Goal: Information Seeking & Learning: Learn about a topic

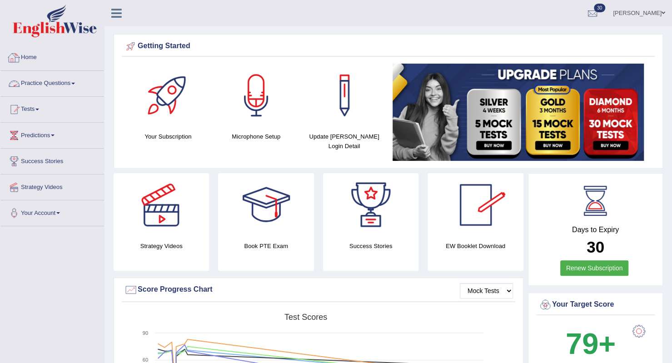
click at [39, 88] on link "Practice Questions" at bounding box center [52, 82] width 104 height 23
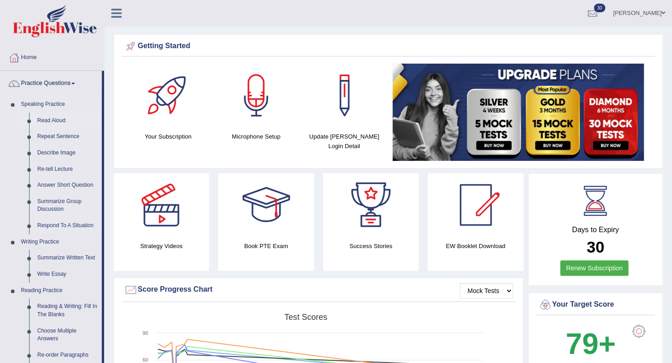
click at [47, 121] on link "Read Aloud" at bounding box center [67, 121] width 69 height 16
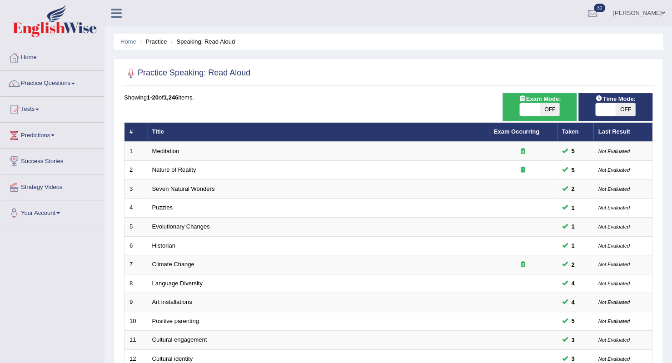
click at [533, 113] on span at bounding box center [530, 109] width 20 height 13
checkbox input "true"
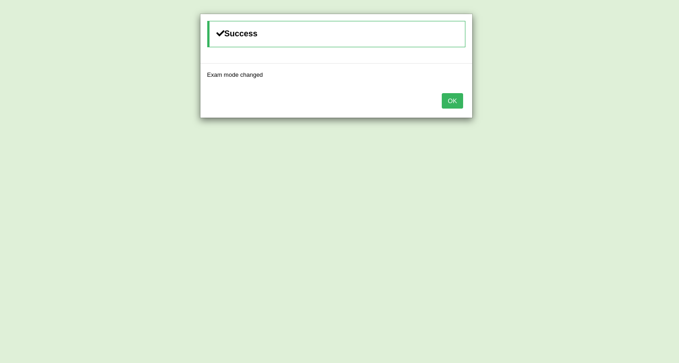
click at [454, 97] on button "OK" at bounding box center [452, 100] width 21 height 15
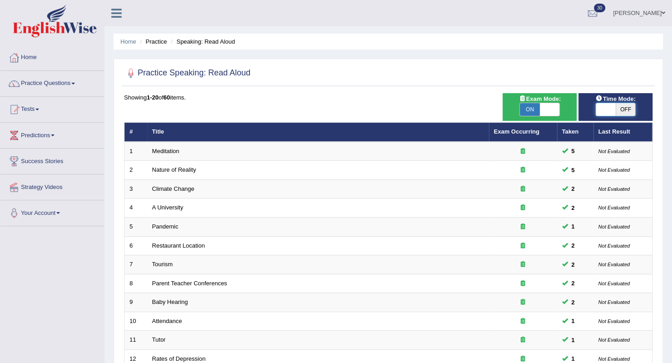
click at [602, 113] on span at bounding box center [606, 109] width 20 height 13
checkbox input "true"
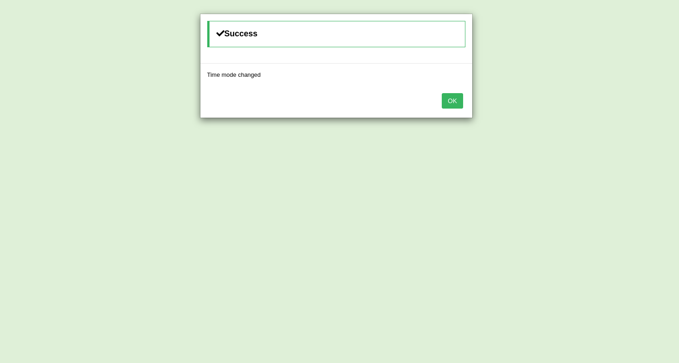
click at [448, 96] on button "OK" at bounding box center [452, 100] width 21 height 15
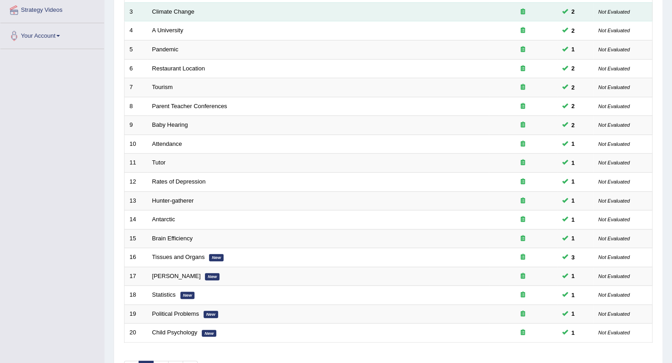
scroll to position [234, 0]
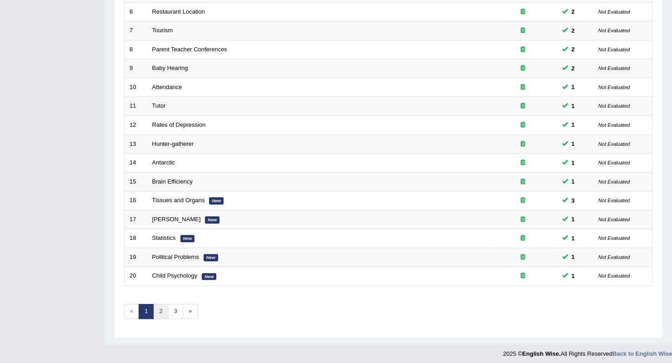
click at [163, 312] on link "2" at bounding box center [160, 311] width 15 height 15
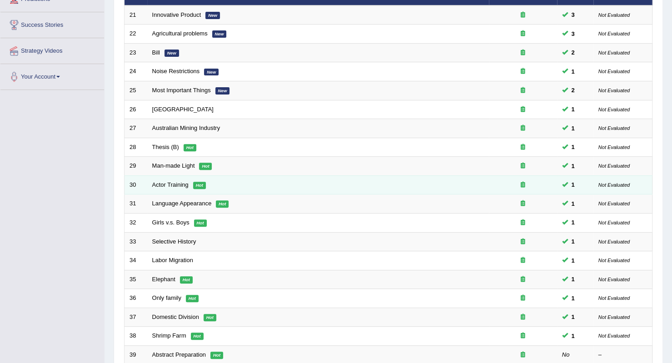
scroll to position [234, 0]
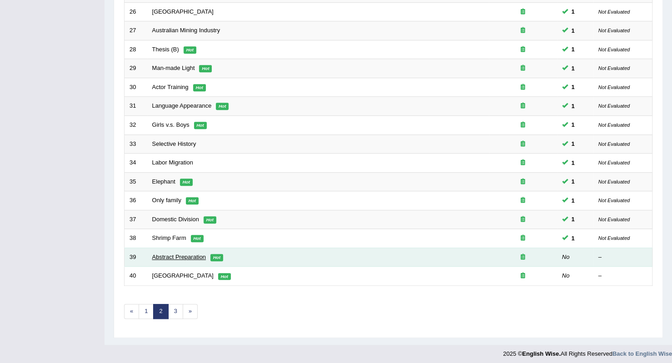
click at [167, 255] on link "Abstract Preparation" at bounding box center [179, 257] width 54 height 7
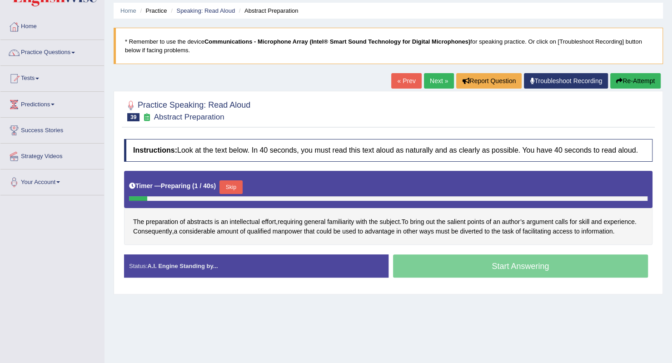
scroll to position [45, 0]
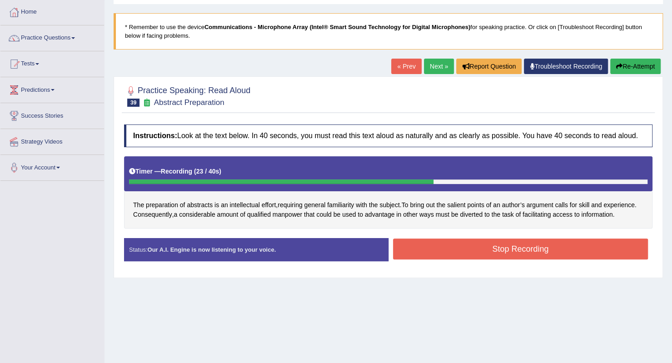
click at [520, 248] on button "Stop Recording" at bounding box center [521, 249] width 256 height 21
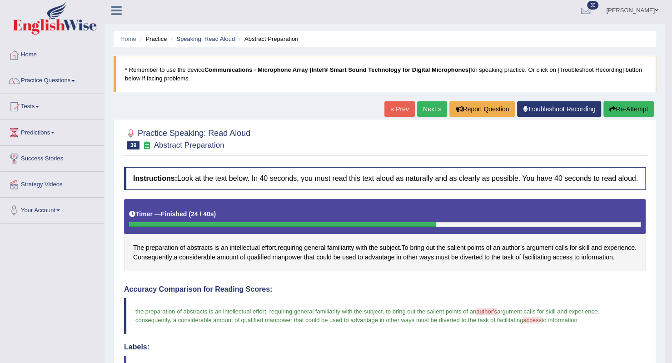
scroll to position [0, 0]
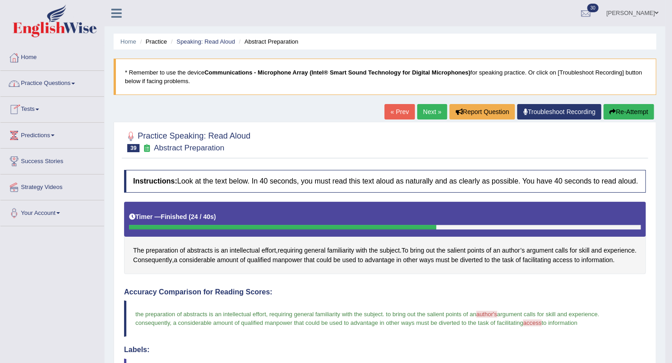
click at [47, 82] on link "Practice Questions" at bounding box center [52, 82] width 104 height 23
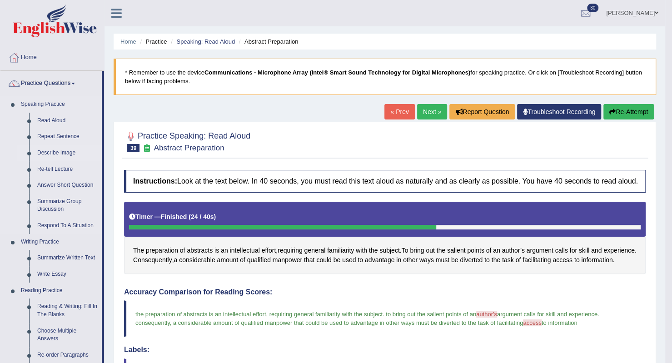
click at [64, 153] on link "Describe Image" at bounding box center [67, 153] width 69 height 16
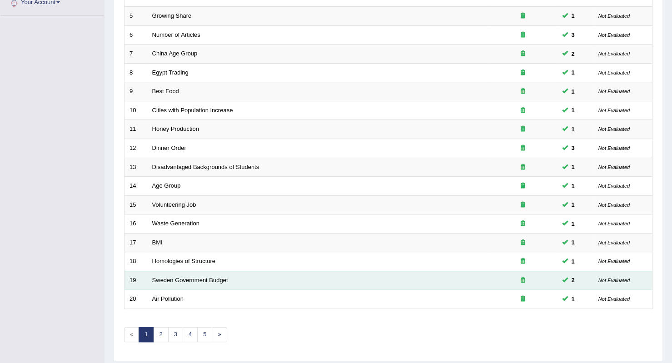
scroll to position [234, 0]
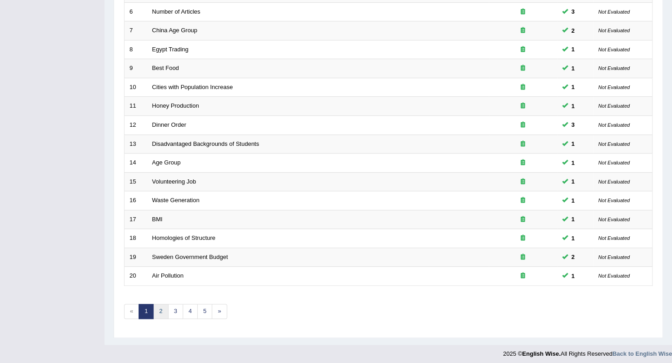
click at [163, 308] on link "2" at bounding box center [160, 311] width 15 height 15
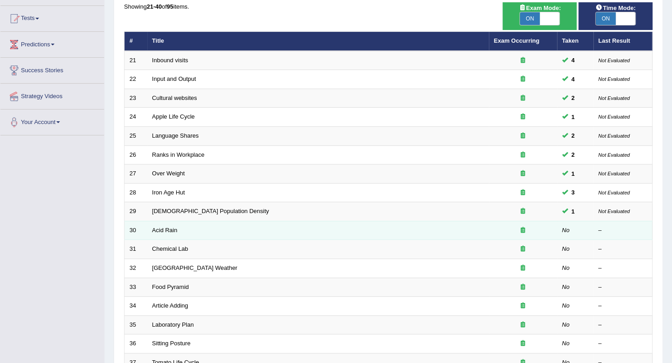
scroll to position [136, 0]
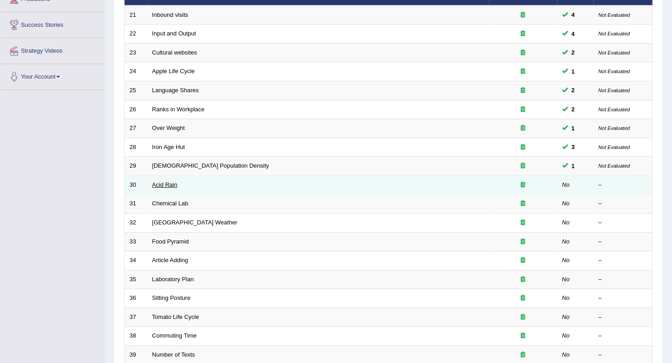
click at [177, 185] on link "Acid Rain" at bounding box center [164, 184] width 25 height 7
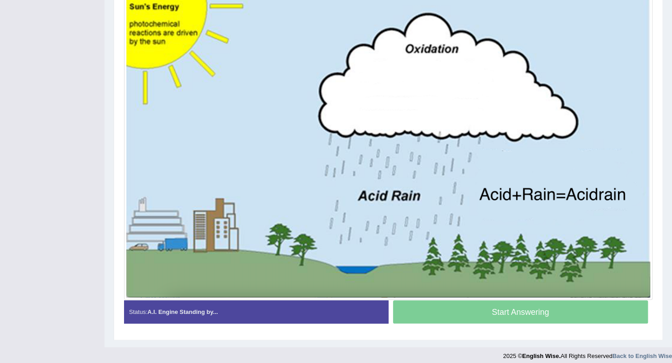
scroll to position [217, 0]
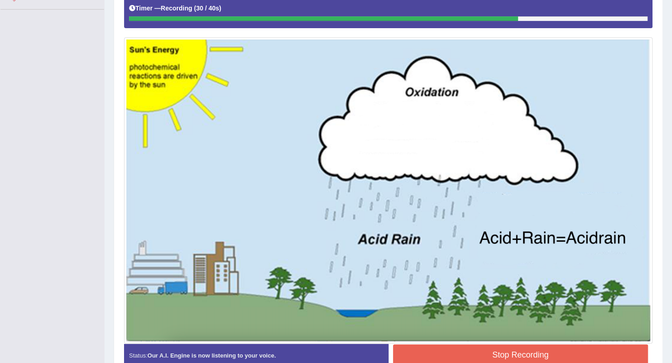
click at [413, 352] on button "Stop Recording" at bounding box center [521, 355] width 256 height 21
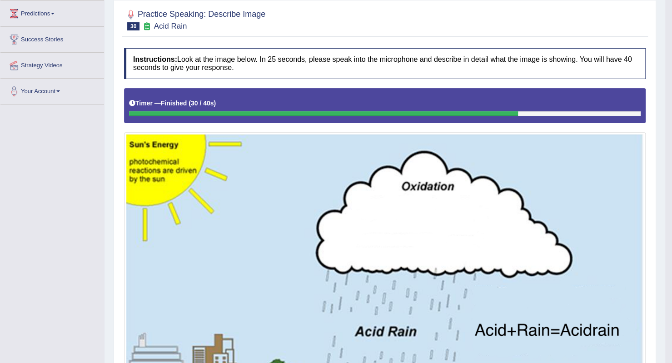
scroll to position [35, 0]
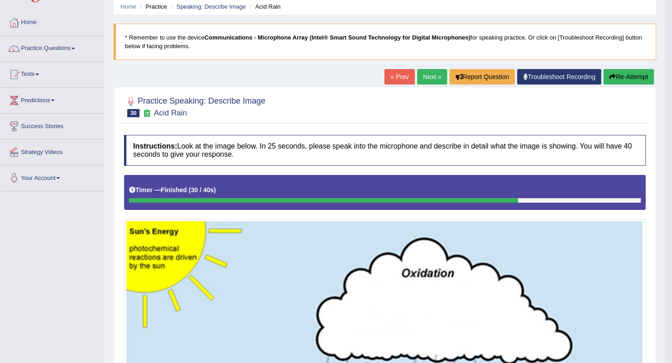
click at [433, 77] on link "Next »" at bounding box center [432, 76] width 30 height 15
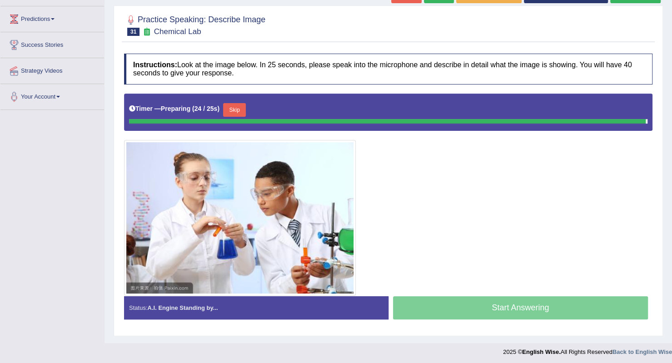
scroll to position [115, 0]
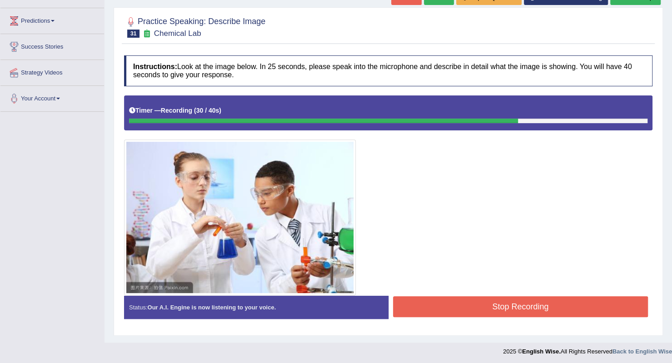
click at [454, 303] on button "Stop Recording" at bounding box center [521, 306] width 256 height 21
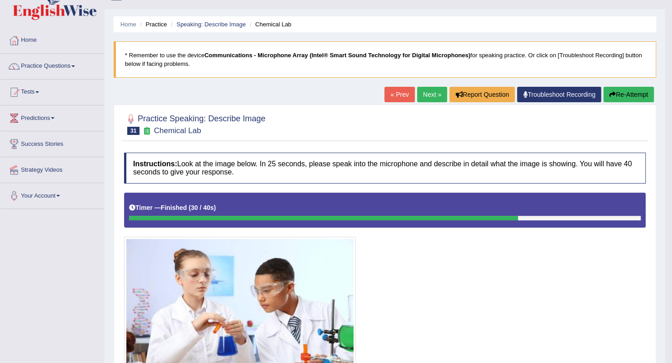
scroll to position [0, 0]
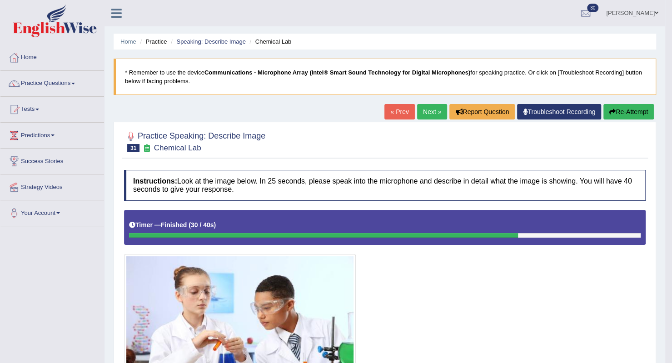
click at [419, 112] on link "Next »" at bounding box center [432, 111] width 30 height 15
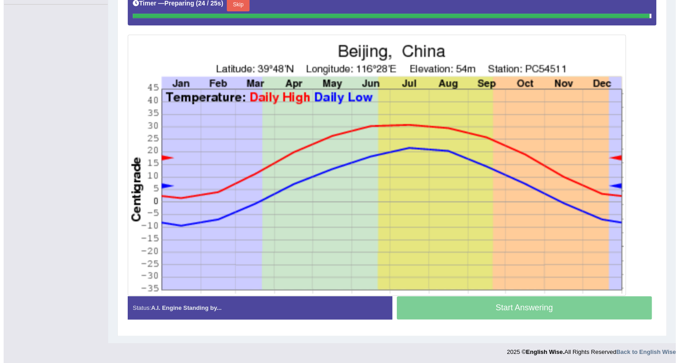
scroll to position [220, 0]
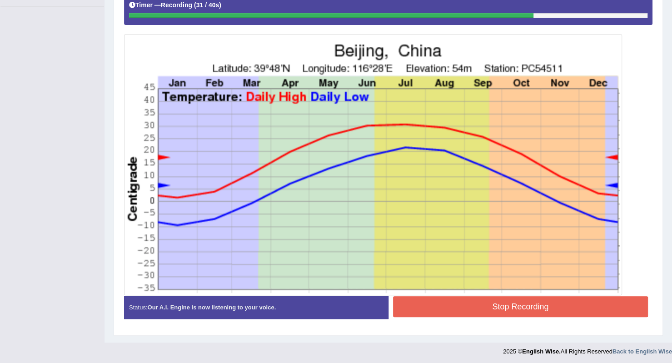
click at [475, 299] on button "Stop Recording" at bounding box center [521, 306] width 256 height 21
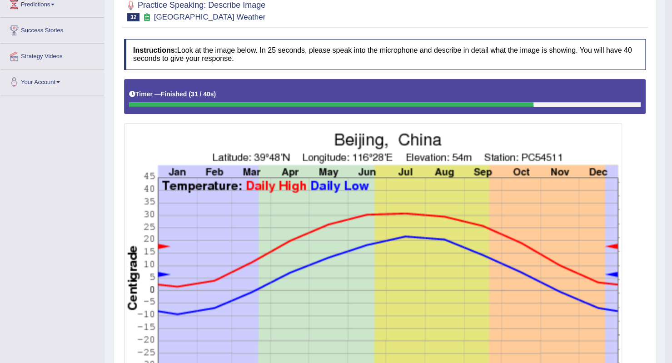
scroll to position [0, 0]
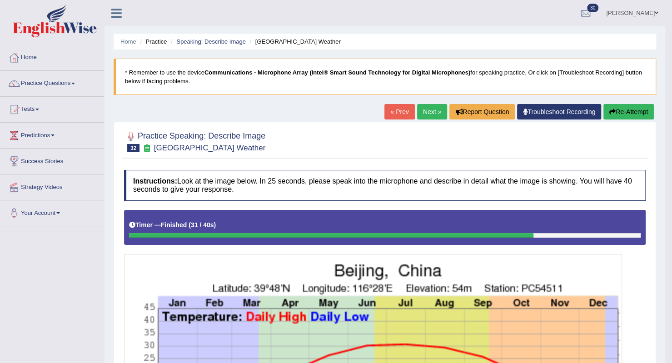
click at [422, 112] on link "Next »" at bounding box center [432, 111] width 30 height 15
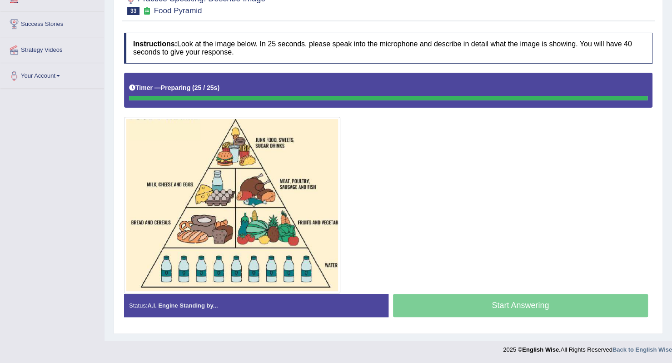
scroll to position [135, 0]
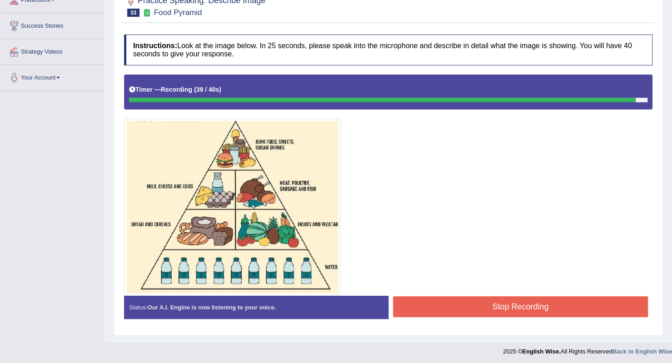
click at [451, 298] on button "Stop Recording" at bounding box center [521, 306] width 256 height 21
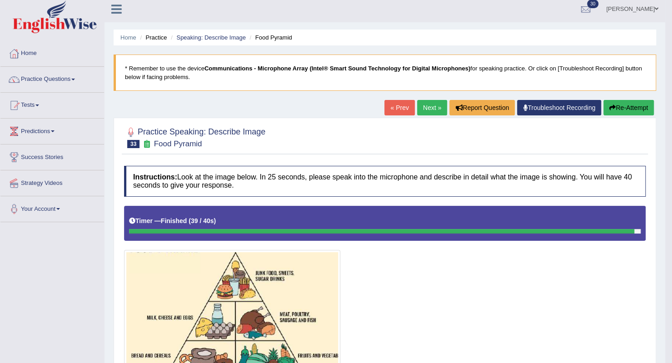
scroll to position [0, 0]
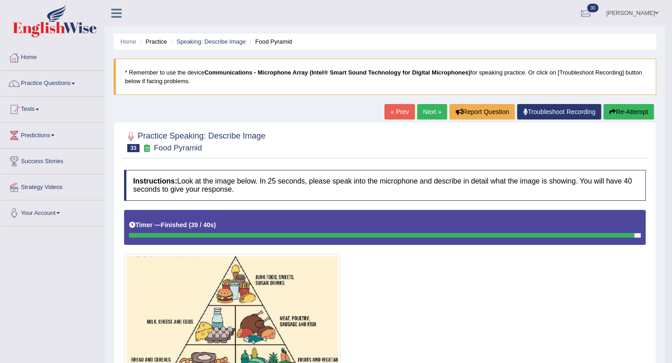
click at [434, 111] on link "Next »" at bounding box center [432, 111] width 30 height 15
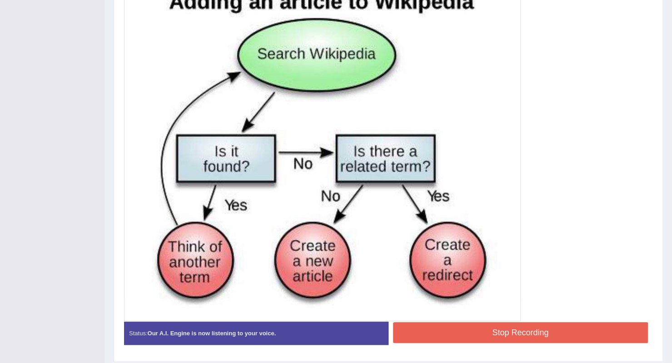
scroll to position [305, 0]
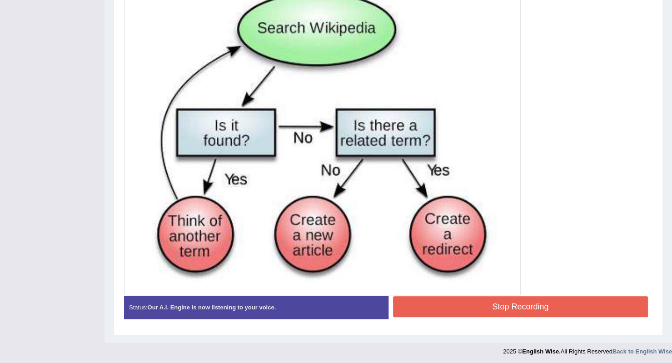
click at [434, 303] on button "Stop Recording" at bounding box center [521, 306] width 256 height 21
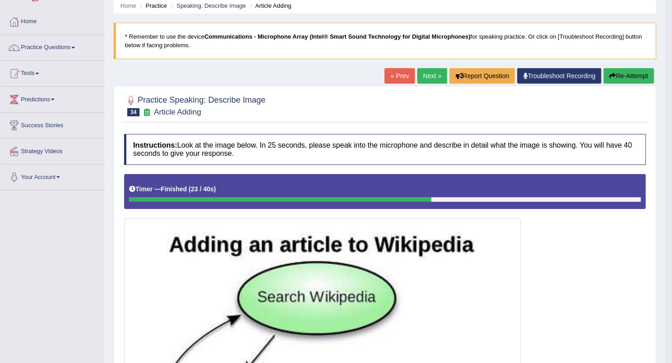
scroll to position [32, 0]
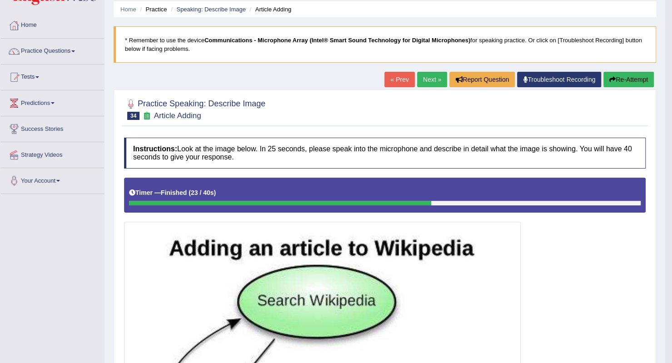
click at [608, 76] on button "Re-Attempt" at bounding box center [629, 79] width 50 height 15
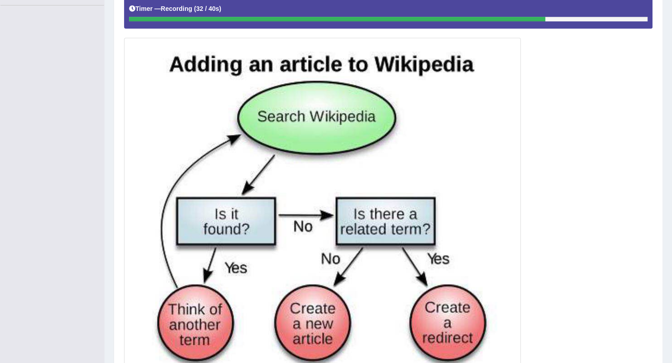
scroll to position [310, 0]
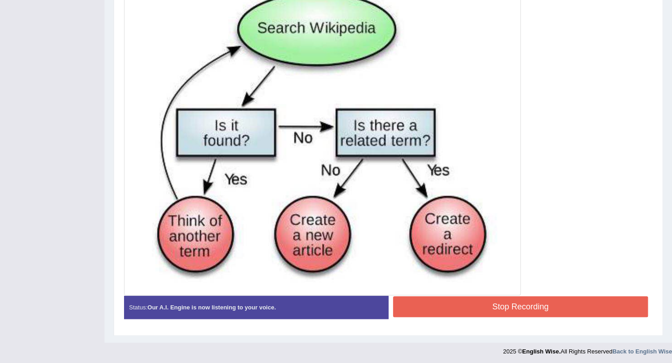
click at [488, 309] on button "Stop Recording" at bounding box center [521, 306] width 256 height 21
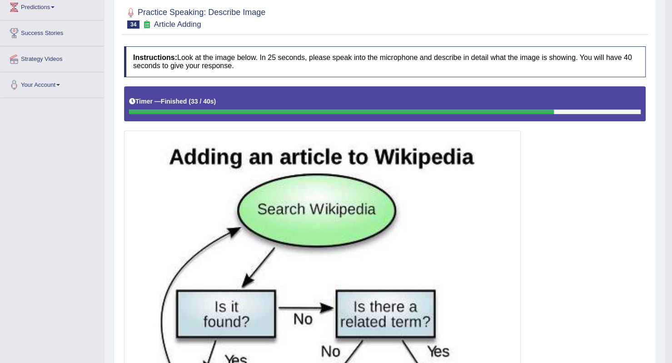
scroll to position [0, 0]
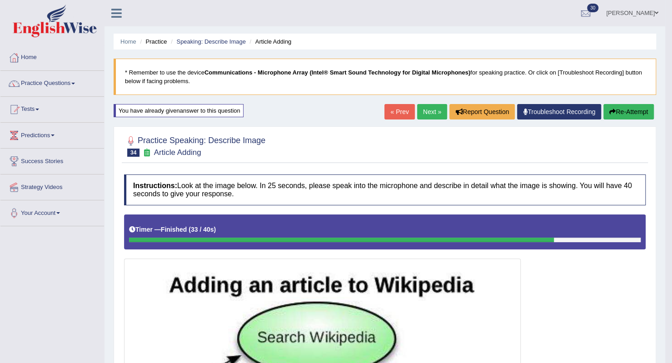
click at [436, 111] on link "Next »" at bounding box center [432, 111] width 30 height 15
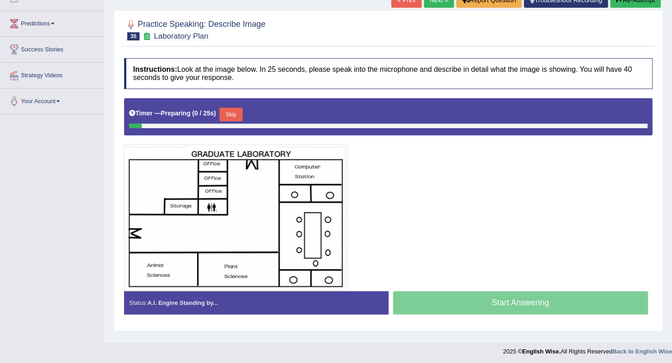
scroll to position [114, 0]
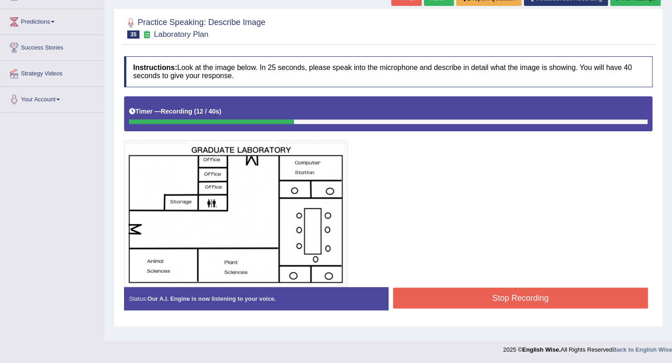
click at [400, 296] on button "Stop Recording" at bounding box center [521, 298] width 256 height 21
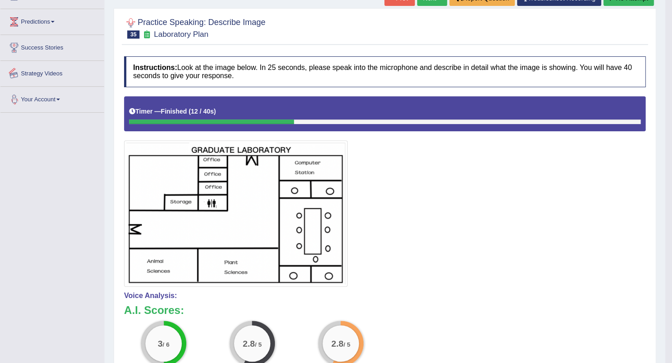
scroll to position [0, 0]
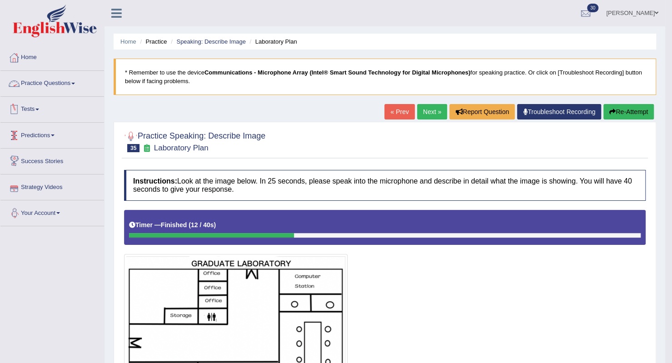
click at [53, 84] on link "Practice Questions" at bounding box center [52, 82] width 104 height 23
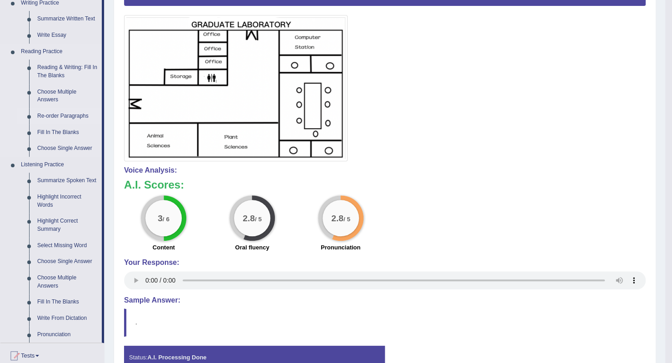
scroll to position [91, 0]
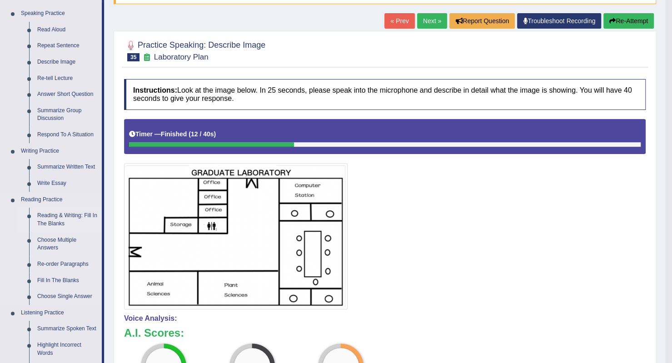
click at [49, 215] on link "Reading & Writing: Fill In The Blanks" at bounding box center [67, 220] width 69 height 24
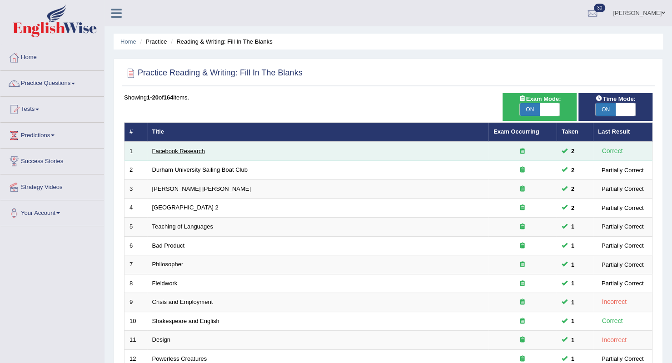
click at [198, 152] on link "Facebook Research" at bounding box center [178, 151] width 53 height 7
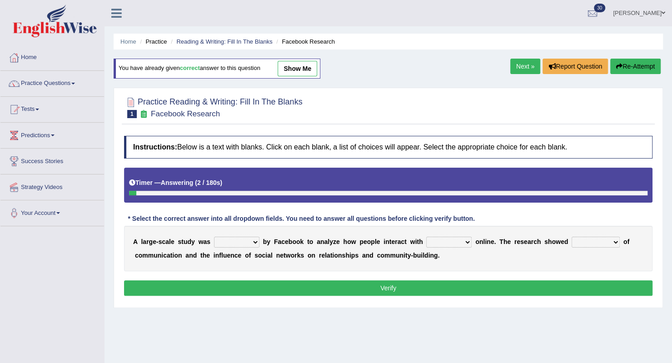
click at [511, 66] on link "Next »" at bounding box center [526, 66] width 30 height 15
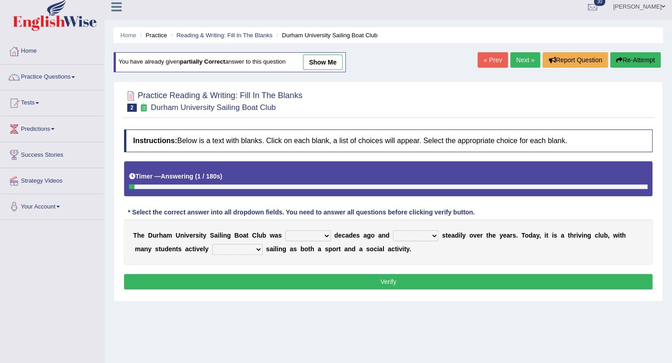
scroll to position [45, 0]
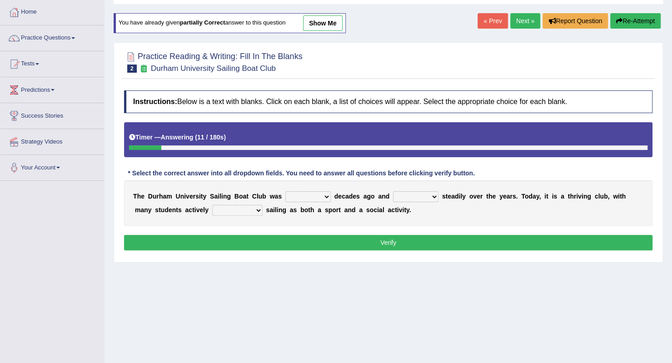
select select "founded"
click at [286, 191] on select "found fund founded find" at bounding box center [308, 196] width 45 height 11
click at [433, 196] on select "grow growing has grown grown" at bounding box center [415, 196] width 45 height 11
select select "has grown"
click at [393, 191] on select "grow growing has grown grown" at bounding box center [415, 196] width 45 height 11
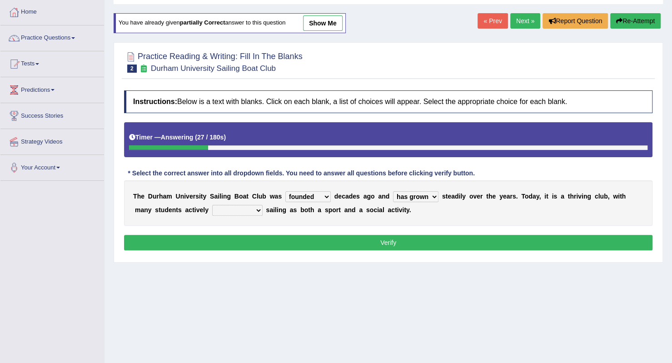
click at [256, 210] on select "enjoy enjoyed are enjoying enjoying" at bounding box center [237, 210] width 50 height 11
select select "enjoying"
click at [212, 205] on select "enjoy enjoyed are enjoying enjoying" at bounding box center [237, 210] width 50 height 11
click at [239, 240] on button "Verify" at bounding box center [388, 242] width 529 height 15
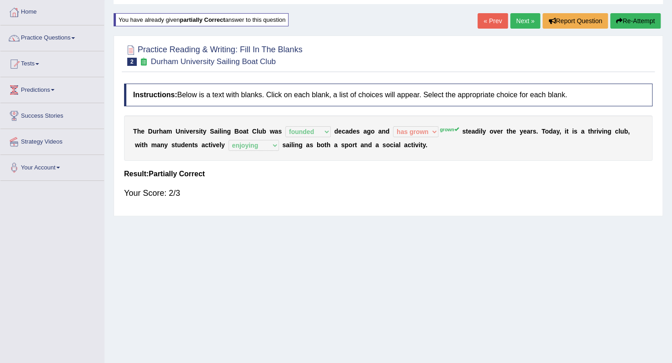
click at [523, 26] on link "Next »" at bounding box center [526, 20] width 30 height 15
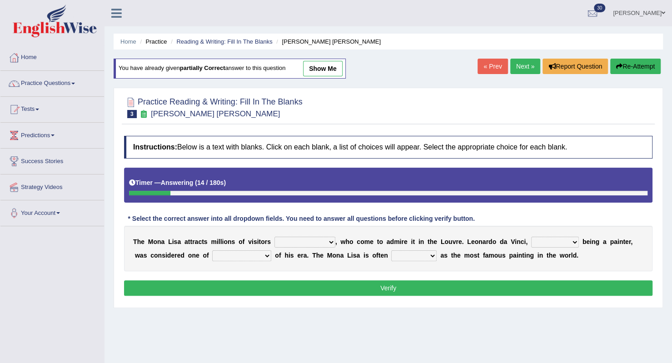
click at [329, 244] on select "around the year the all year all year round per year" at bounding box center [305, 242] width 61 height 11
select select "all year round"
click at [275, 237] on select "around the year the all year all year round per year" at bounding box center [305, 242] width 61 height 11
click at [571, 241] on select "rather than as much as as well as as long as" at bounding box center [556, 242] width 48 height 11
select select "rather than"
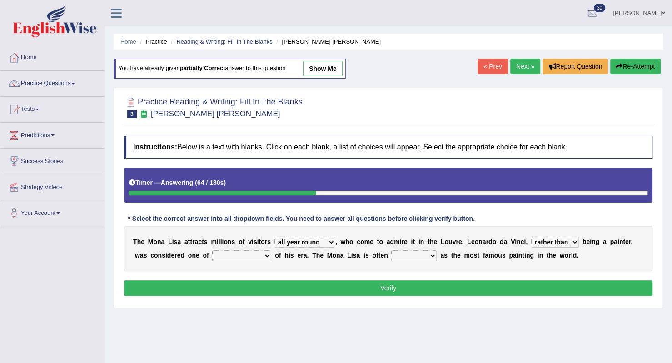
click at [532, 237] on select "rather than as much as as well as as long as" at bounding box center [556, 242] width 48 height 11
click at [267, 255] on select "better artists artist the better artist the best artists" at bounding box center [241, 256] width 59 height 11
select select "the best artists"
click at [212, 251] on select "better artists artist the better artist the best artists" at bounding box center [241, 256] width 59 height 11
click at [552, 241] on select "rather than as much as as well as as long as" at bounding box center [556, 242] width 48 height 11
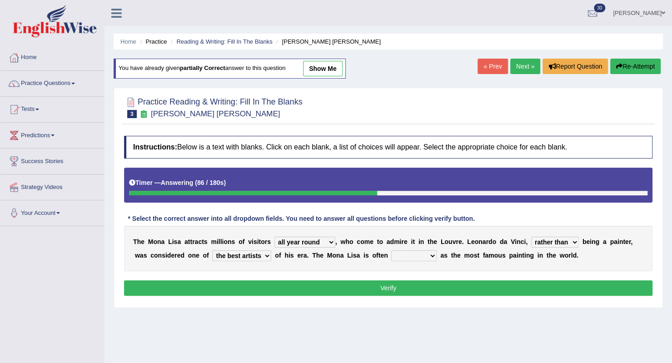
select select "as much as"
click at [532, 237] on select "rather than as much as as well as as long as" at bounding box center [556, 242] width 48 height 11
click at [429, 255] on select "classified suggested predicted described" at bounding box center [413, 256] width 45 height 11
select select "classified"
click at [391, 251] on select "classified suggested predicted described" at bounding box center [413, 256] width 45 height 11
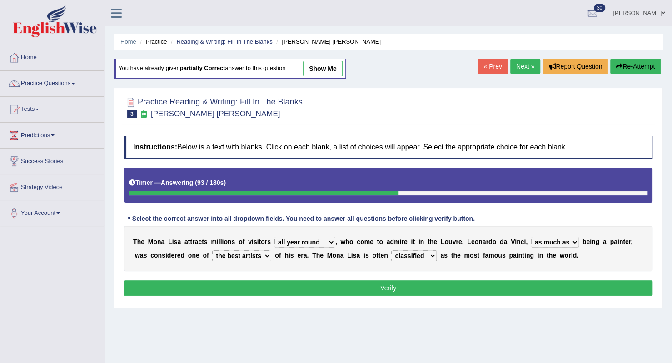
click at [416, 290] on button "Verify" at bounding box center [388, 288] width 529 height 15
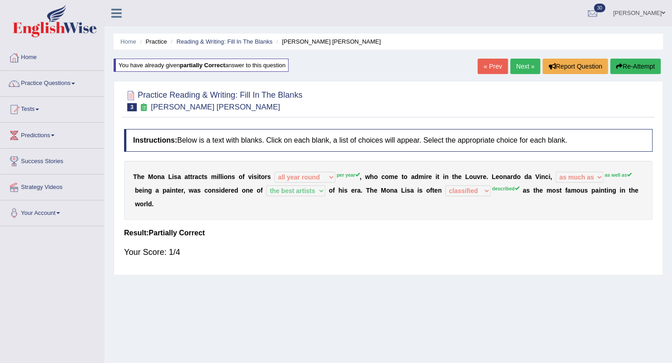
click at [514, 70] on link "Next »" at bounding box center [526, 66] width 30 height 15
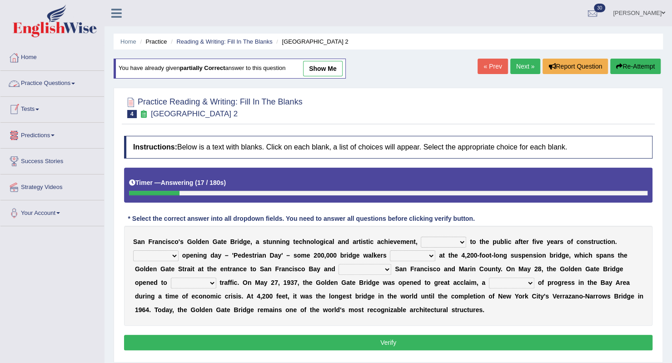
click at [40, 82] on link "Practice Questions" at bounding box center [52, 82] width 104 height 23
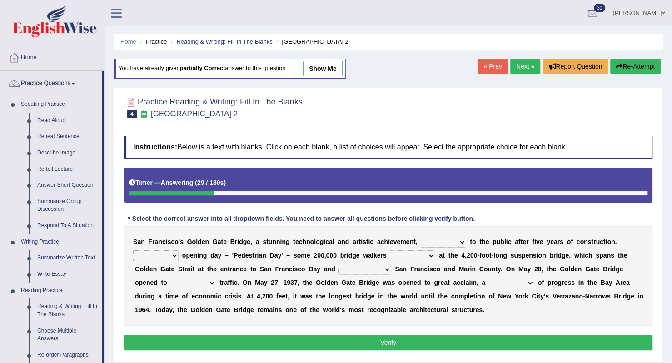
click at [462, 241] on select "opens closes appears equals" at bounding box center [443, 242] width 45 height 11
select select "opens"
click at [421, 237] on select "opens closes appears equals" at bounding box center [443, 242] width 45 height 11
click at [176, 255] on select "On During Since When" at bounding box center [155, 256] width 45 height 11
select select "On"
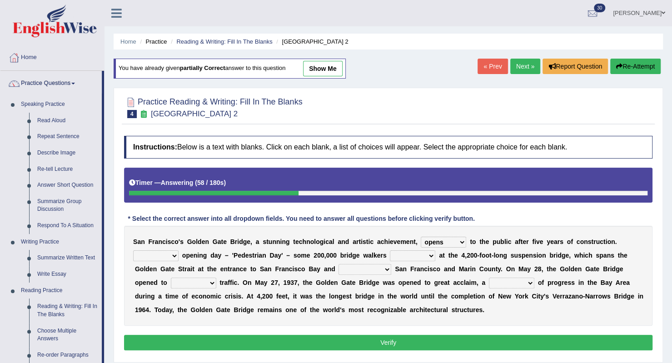
click at [133, 251] on select "On During Since When" at bounding box center [155, 256] width 45 height 11
click at [428, 256] on select "stationed looked marveled laughed" at bounding box center [412, 256] width 45 height 11
select select "stationed"
click at [390, 251] on select "stationed looked marveled laughed" at bounding box center [412, 256] width 45 height 11
click at [386, 268] on select "separates connects channels differentiates" at bounding box center [365, 269] width 53 height 11
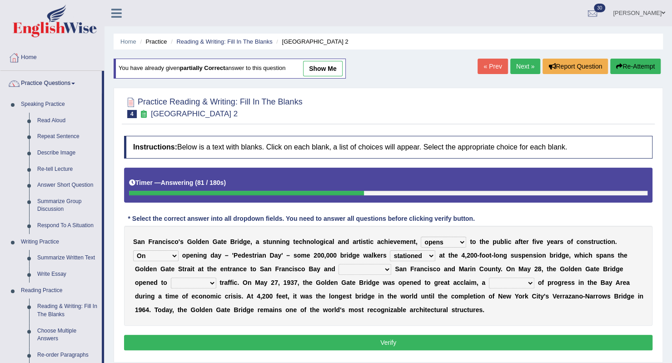
select select "connects"
click at [339, 264] on select "separates connects channels differentiates" at bounding box center [365, 269] width 53 height 11
click at [214, 285] on select "aquatic vehicular airborne watertight" at bounding box center [193, 283] width 45 height 11
select select "vehicular"
click at [171, 278] on select "aquatic vehicular airborne watertight" at bounding box center [193, 283] width 45 height 11
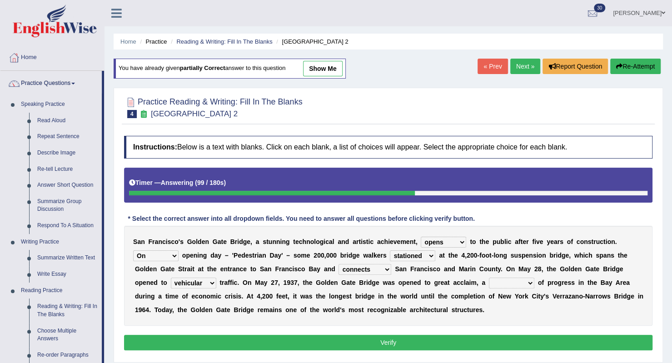
click at [531, 286] on select "denial symbol technique yield" at bounding box center [511, 283] width 45 height 11
select select "symbol"
click at [489, 278] on select "denial symbol technique yield" at bounding box center [511, 283] width 45 height 11
click at [509, 342] on button "Verify" at bounding box center [388, 342] width 529 height 15
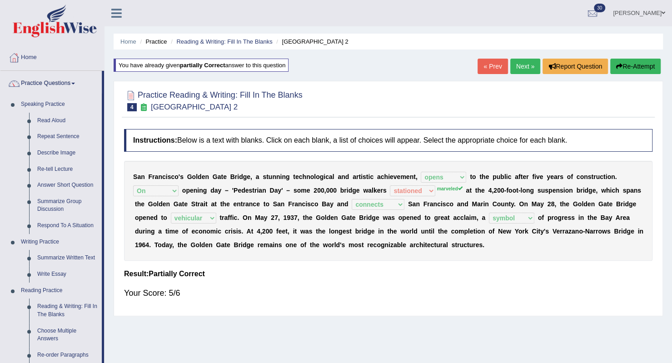
click at [522, 63] on link "Next »" at bounding box center [526, 66] width 30 height 15
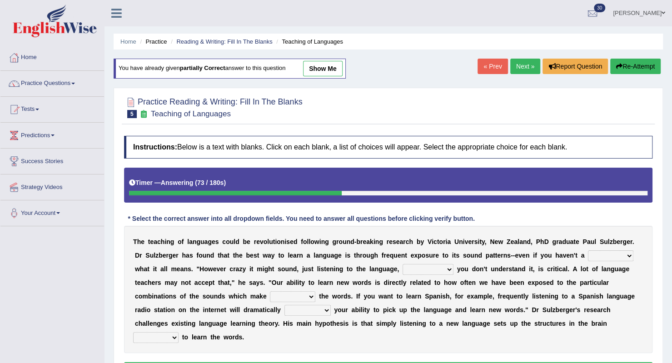
click at [630, 256] on select "dew claw clue due" at bounding box center [610, 256] width 45 height 11
select select "clue"
click at [588, 251] on select "dew claw clue due" at bounding box center [610, 256] width 45 height 11
click at [443, 271] on select "but also all together even though if so" at bounding box center [428, 269] width 51 height 11
select select "even though"
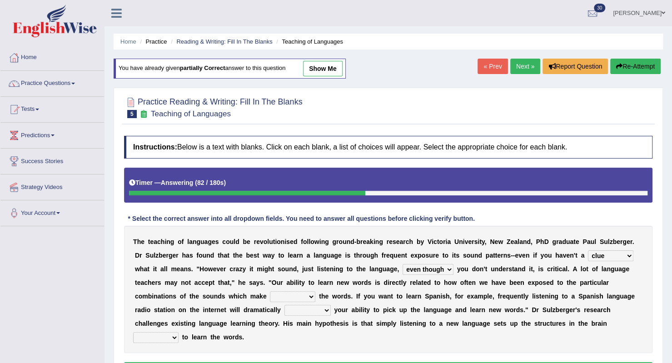
click at [403, 264] on select "but also all together even though if so" at bounding box center [428, 269] width 51 height 11
click at [302, 295] on select "down up of on" at bounding box center [292, 296] width 45 height 11
select select "up"
click at [270, 291] on select "down up of on" at bounding box center [292, 296] width 45 height 11
click at [313, 312] on select "evaluate exaggerate describe boost" at bounding box center [308, 310] width 46 height 11
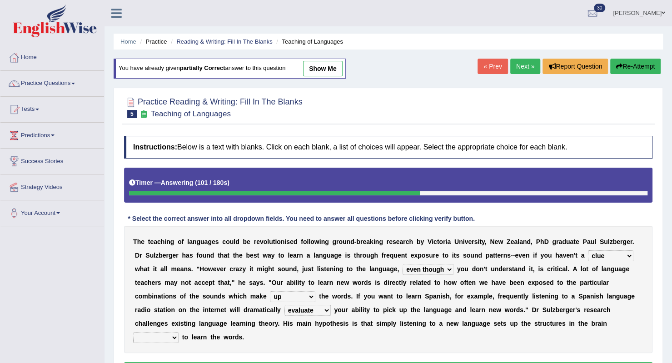
click at [285, 305] on select "evaluate exaggerate describe boost" at bounding box center [308, 310] width 46 height 11
click at [325, 311] on select "evaluate exaggerate describe boost" at bounding box center [308, 310] width 46 height 11
select select "boost"
click at [285, 305] on select "evaluate exaggerate describe boost" at bounding box center [308, 310] width 46 height 11
click at [175, 339] on select "requiring required directed to require" at bounding box center [155, 337] width 45 height 11
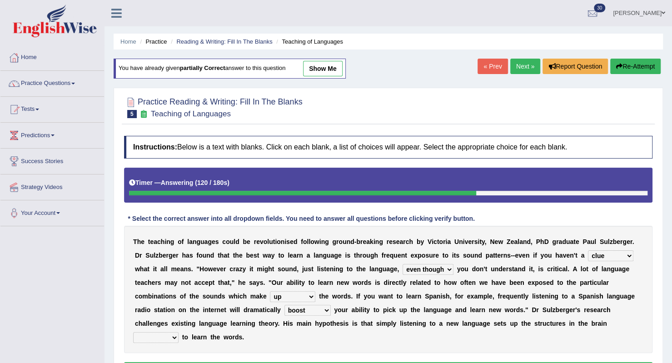
select select "requiring"
click at [133, 332] on select "requiring required directed to require" at bounding box center [155, 337] width 45 height 11
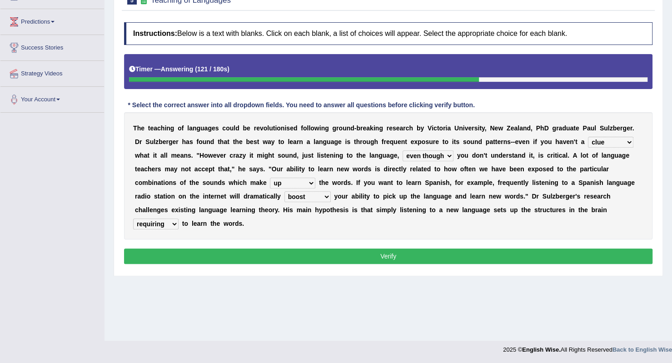
scroll to position [114, 0]
click at [271, 253] on button "Verify" at bounding box center [388, 256] width 529 height 15
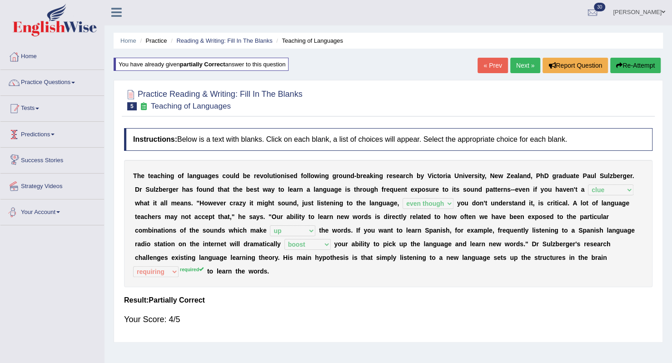
scroll to position [0, 0]
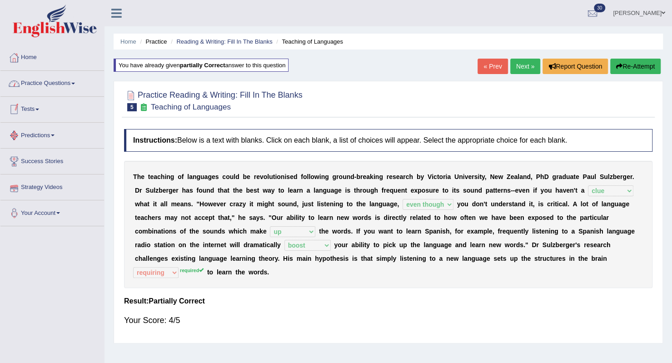
click at [47, 82] on link "Practice Questions" at bounding box center [52, 82] width 104 height 23
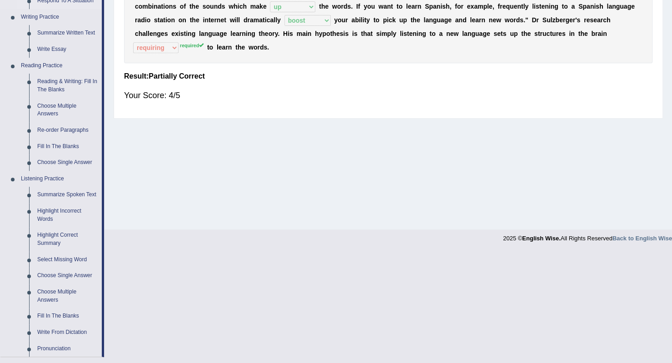
scroll to position [227, 0]
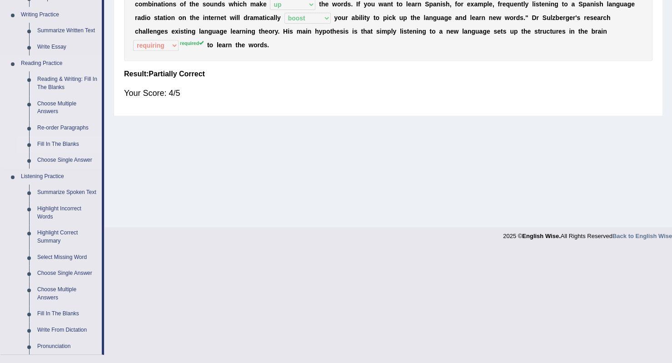
click at [54, 142] on link "Fill In The Blanks" at bounding box center [67, 144] width 69 height 16
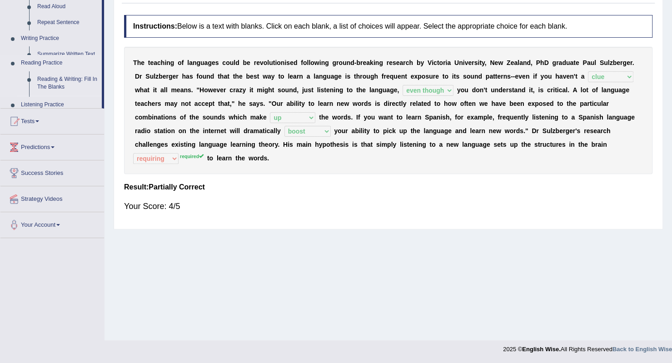
scroll to position [114, 0]
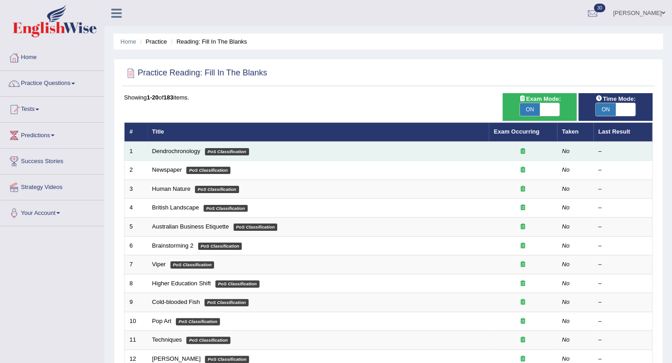
click at [166, 156] on td "Dendrochronology PoS Classification" at bounding box center [318, 151] width 342 height 19
click at [165, 152] on link "Dendrochronology" at bounding box center [176, 151] width 48 height 7
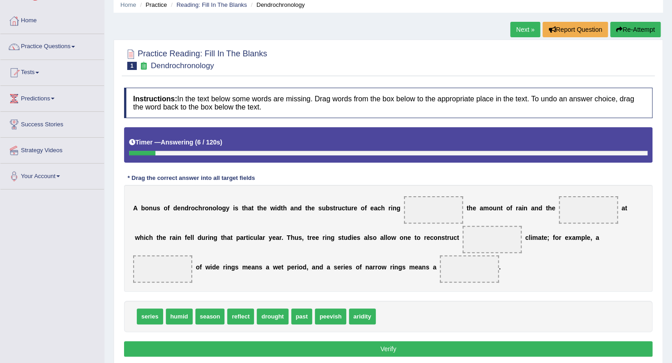
scroll to position [45, 0]
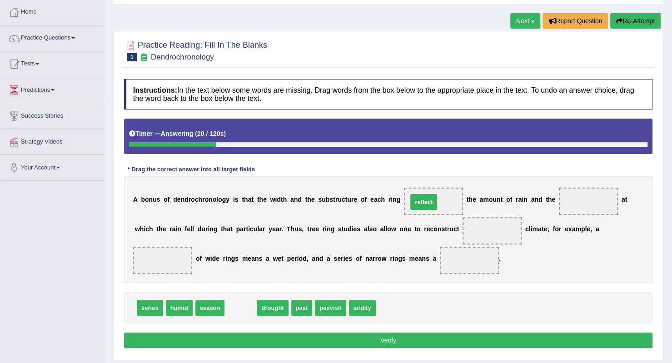
drag, startPoint x: 243, startPoint y: 306, endPoint x: 426, endPoint y: 201, distance: 211.7
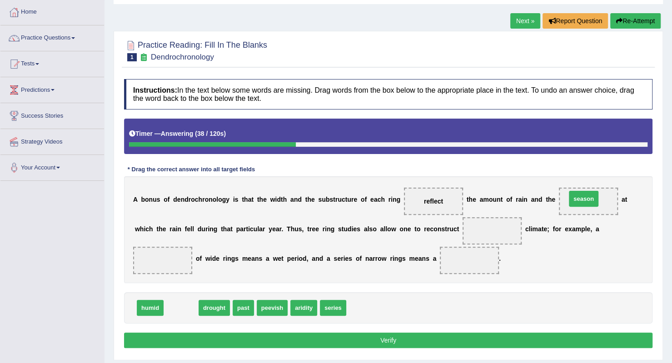
drag, startPoint x: 178, startPoint y: 308, endPoint x: 581, endPoint y: 199, distance: 416.9
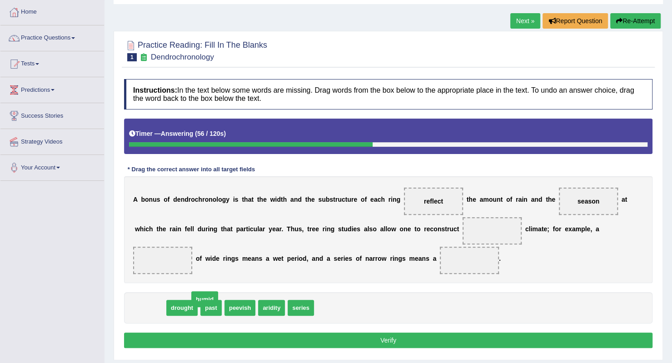
drag, startPoint x: 145, startPoint y: 305, endPoint x: 163, endPoint y: 317, distance: 21.2
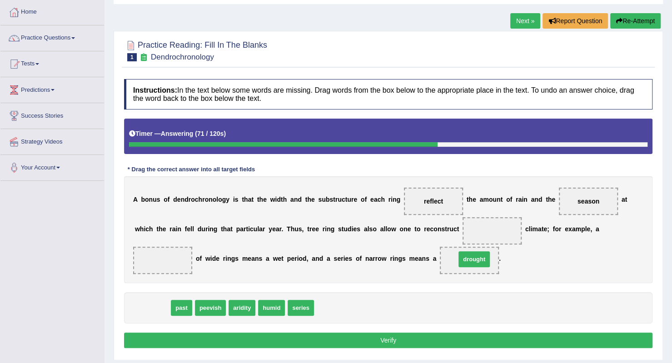
drag, startPoint x: 157, startPoint y: 309, endPoint x: 479, endPoint y: 261, distance: 325.6
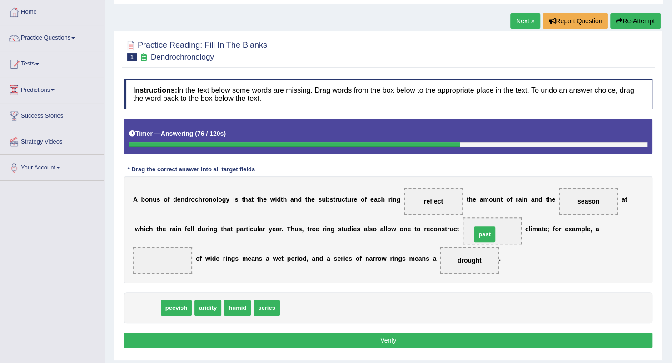
drag, startPoint x: 145, startPoint y: 309, endPoint x: 482, endPoint y: 235, distance: 345.3
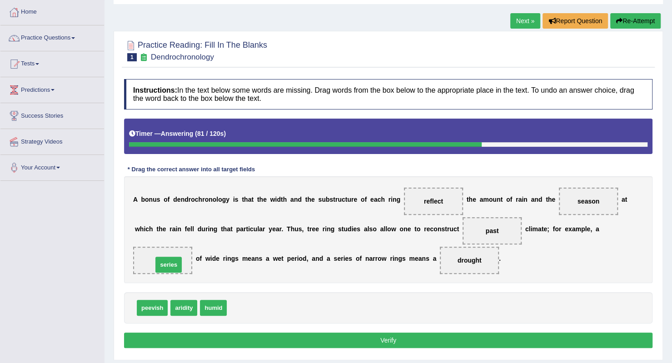
drag, startPoint x: 243, startPoint y: 306, endPoint x: 169, endPoint y: 263, distance: 85.8
click at [326, 339] on button "Verify" at bounding box center [388, 340] width 529 height 15
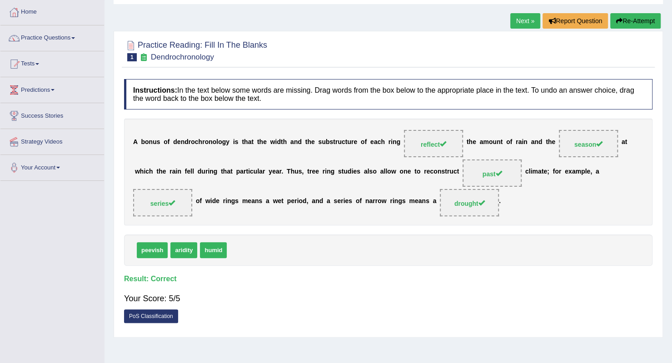
click at [524, 19] on link "Next »" at bounding box center [526, 20] width 30 height 15
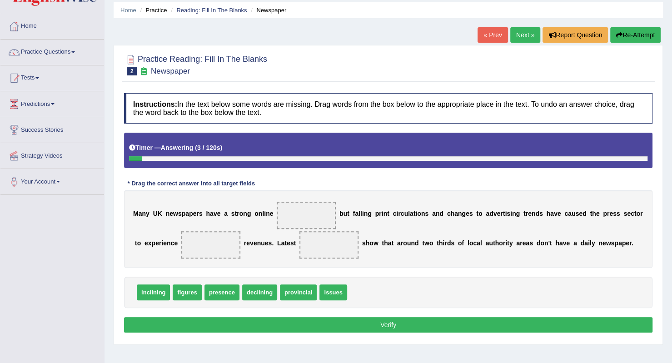
scroll to position [45, 0]
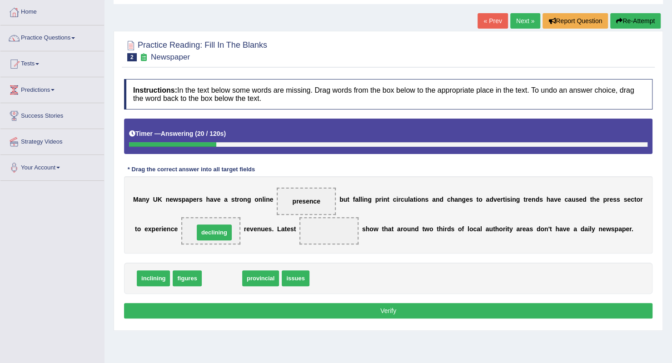
drag, startPoint x: 216, startPoint y: 279, endPoint x: 208, endPoint y: 233, distance: 46.6
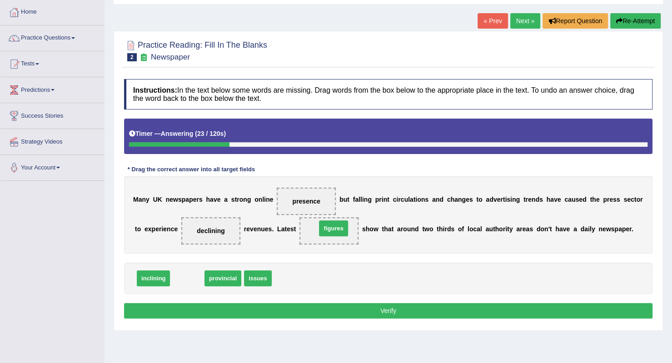
drag, startPoint x: 180, startPoint y: 279, endPoint x: 326, endPoint y: 229, distance: 154.7
click at [320, 311] on button "Verify" at bounding box center [388, 310] width 529 height 15
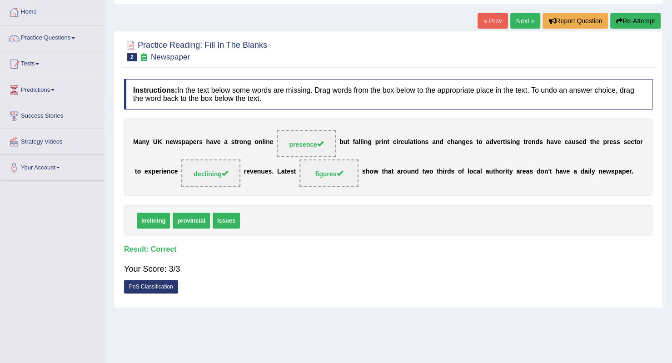
click at [515, 21] on link "Next »" at bounding box center [526, 20] width 30 height 15
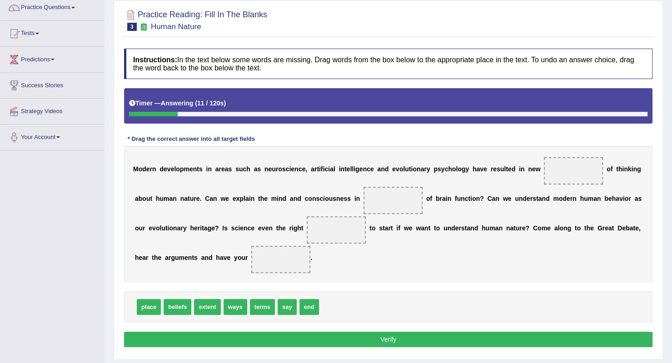
scroll to position [114, 0]
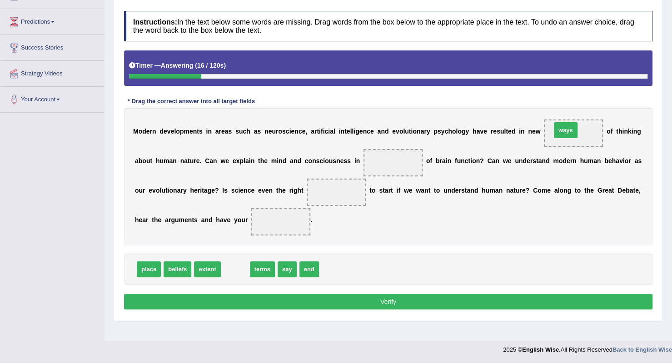
drag, startPoint x: 240, startPoint y: 269, endPoint x: 570, endPoint y: 130, distance: 358.6
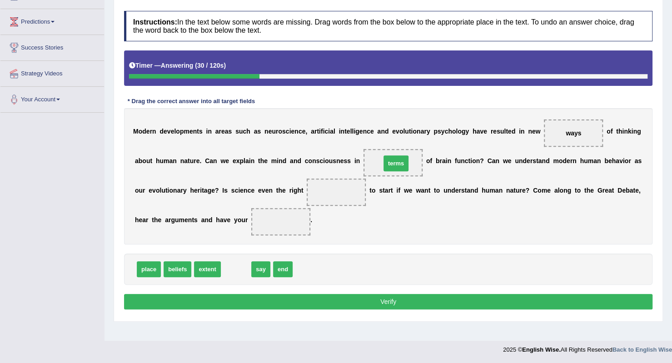
drag, startPoint x: 234, startPoint y: 270, endPoint x: 394, endPoint y: 163, distance: 192.2
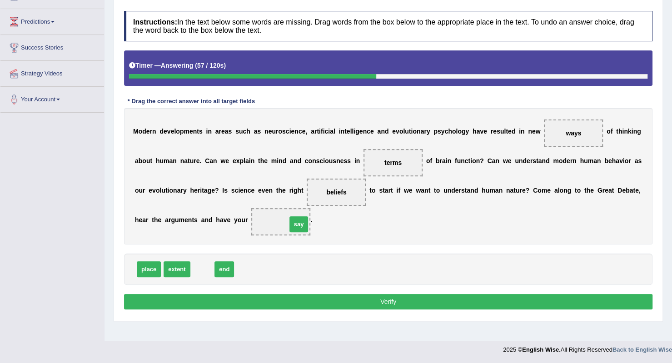
drag, startPoint x: 202, startPoint y: 271, endPoint x: 298, endPoint y: 226, distance: 106.2
click at [328, 295] on button "Verify" at bounding box center [388, 301] width 529 height 15
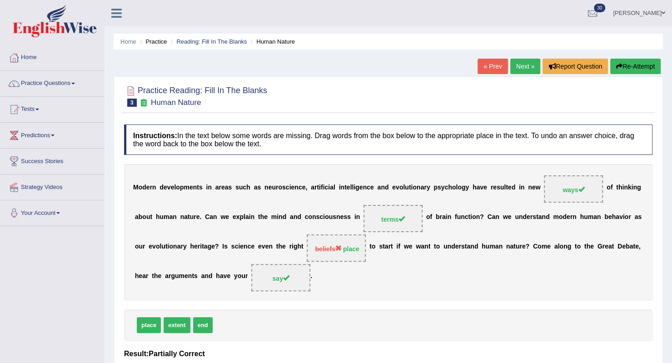
scroll to position [0, 0]
click at [514, 64] on link "Next »" at bounding box center [526, 66] width 30 height 15
